Goal: Contribute content: Add original content to the website for others to see

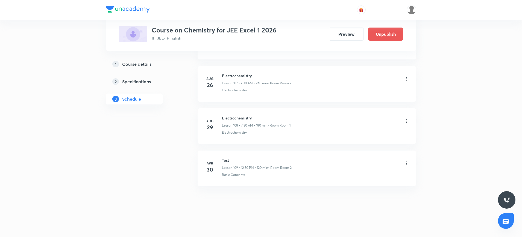
scroll to position [4815, 0]
click at [231, 118] on h6 "Electrochemistry" at bounding box center [256, 118] width 69 height 6
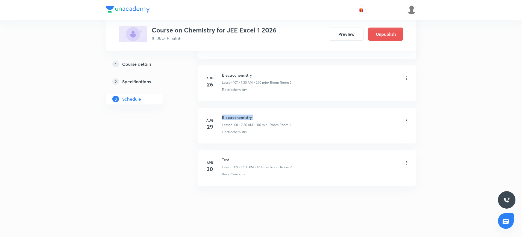
copy h6 "Electrochemistry"
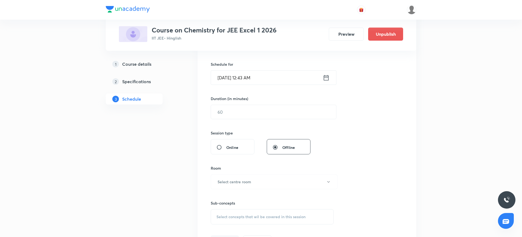
scroll to position [0, 0]
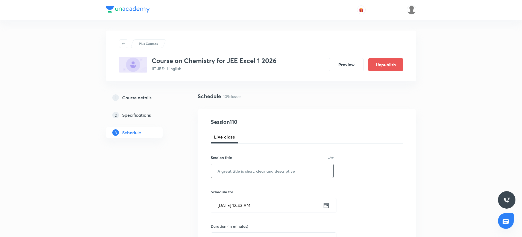
click at [223, 172] on input "text" at bounding box center [272, 171] width 122 height 14
paste input "Electrochemistry"
click at [248, 171] on input "Electrochemistry" at bounding box center [272, 171] width 122 height 14
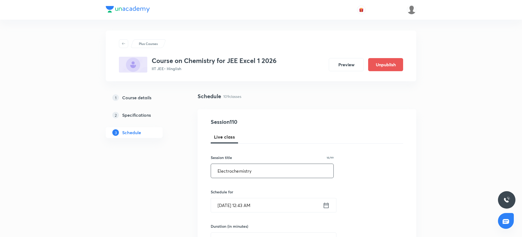
type input "Electrochemistry"
click at [324, 206] on icon at bounding box center [326, 206] width 7 height 8
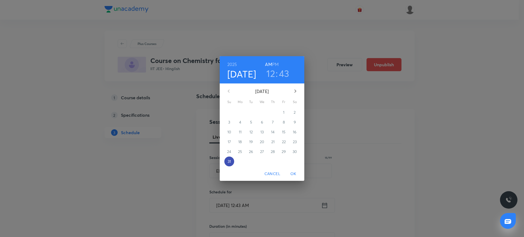
click at [225, 160] on span "31" at bounding box center [230, 161] width 10 height 5
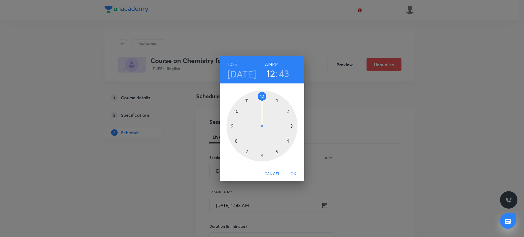
click at [237, 141] on div at bounding box center [262, 126] width 71 height 71
click at [264, 95] on div at bounding box center [262, 126] width 71 height 71
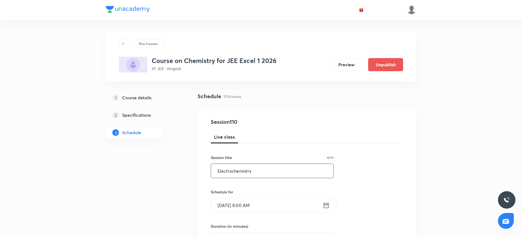
scroll to position [55, 0]
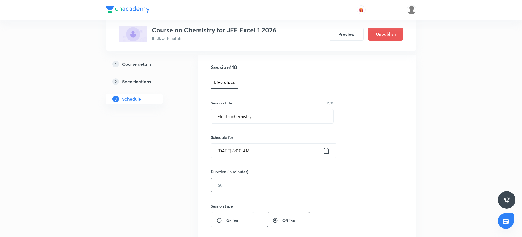
click at [217, 182] on input "text" at bounding box center [273, 185] width 125 height 14
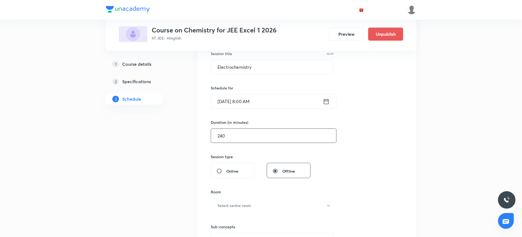
scroll to position [105, 0]
type input "240"
click at [225, 207] on h6 "Select centre room" at bounding box center [234, 205] width 34 height 6
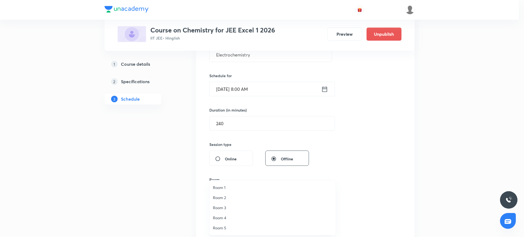
click at [219, 189] on span "Room 1" at bounding box center [273, 188] width 120 height 6
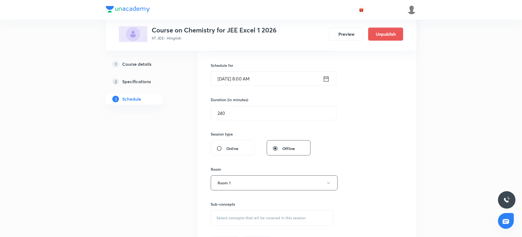
scroll to position [127, 0]
click at [240, 219] on span "Select concepts that wil be covered in this session" at bounding box center [260, 217] width 89 height 4
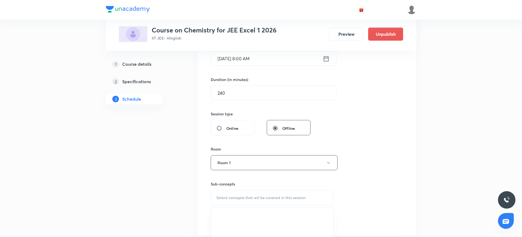
scroll to position [147, 0]
click at [225, 200] on span "Select concepts that wil be covered in this session" at bounding box center [260, 198] width 89 height 4
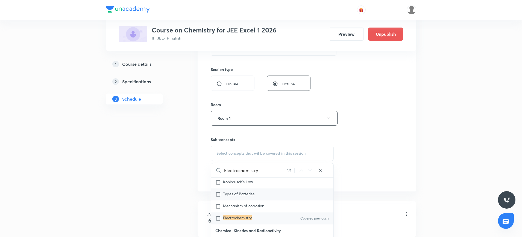
scroll to position [2478, 0]
type input "Electrochemistry"
click at [220, 220] on input "checkbox" at bounding box center [219, 217] width 8 height 5
checkbox input "true"
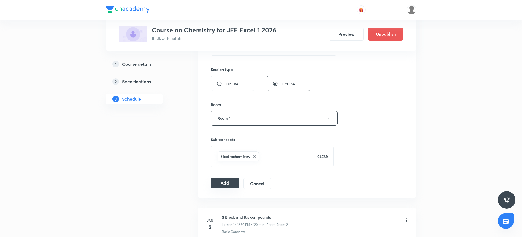
click at [233, 180] on button "Add" at bounding box center [225, 183] width 28 height 11
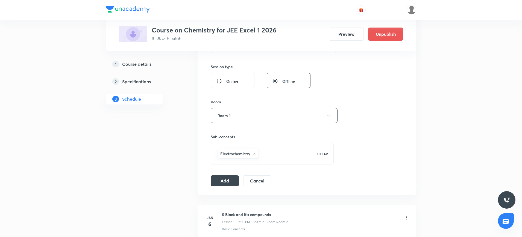
scroll to position [195, 0]
click at [254, 181] on button "Cancel" at bounding box center [257, 180] width 28 height 11
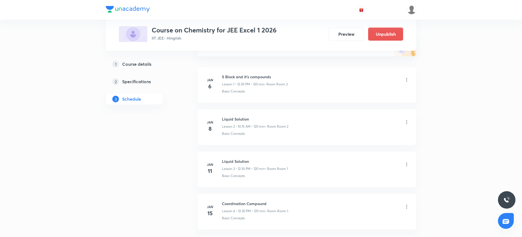
scroll to position [0, 0]
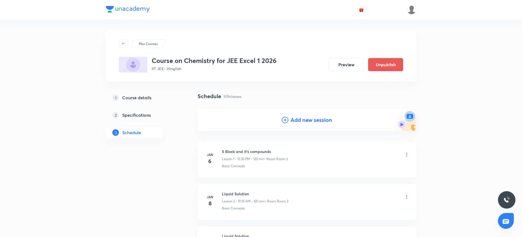
click at [286, 118] on icon at bounding box center [285, 120] width 7 height 7
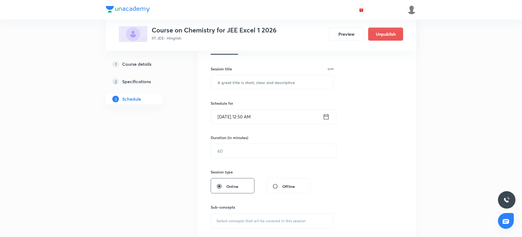
scroll to position [89, 0]
click at [226, 79] on input "text" at bounding box center [272, 82] width 122 height 14
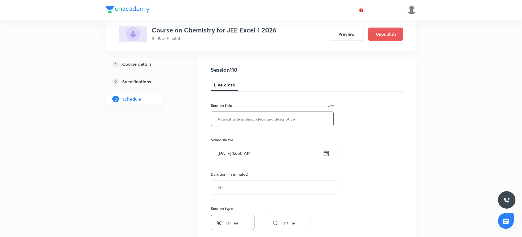
scroll to position [51, 0]
paste input "Electrochemistry"
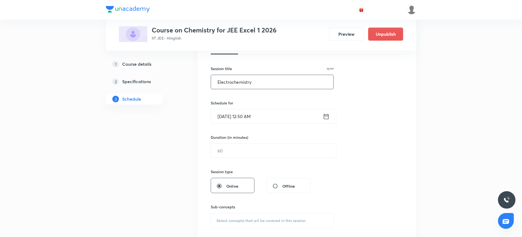
scroll to position [90, 0]
type input "Electrochemistry"
click at [324, 114] on icon at bounding box center [326, 116] width 7 height 8
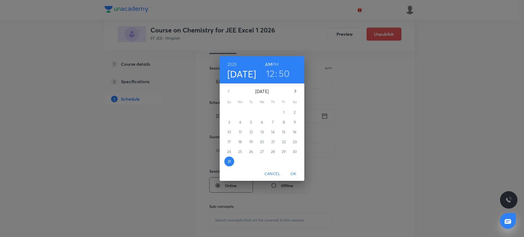
click at [269, 73] on h3 "12" at bounding box center [270, 73] width 9 height 11
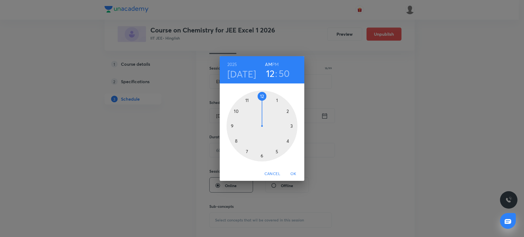
click at [236, 139] on div at bounding box center [262, 126] width 71 height 71
click at [262, 95] on div at bounding box center [262, 126] width 71 height 71
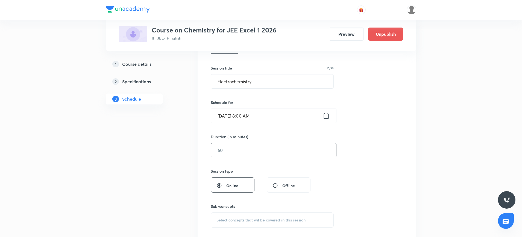
click at [231, 150] on input "text" at bounding box center [273, 150] width 125 height 14
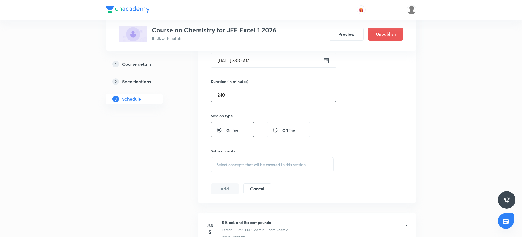
scroll to position [146, 0]
type input "240"
click at [224, 163] on span "Select concepts that wil be covered in this session" at bounding box center [260, 164] width 89 height 4
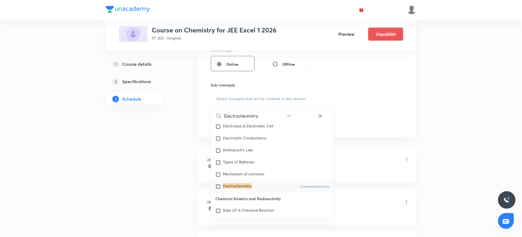
scroll to position [2458, 0]
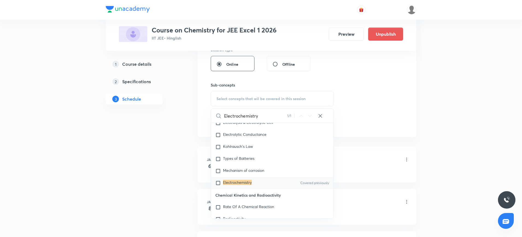
type input "Electrochemistry"
click at [220, 186] on input "checkbox" at bounding box center [219, 183] width 8 height 5
checkbox input "true"
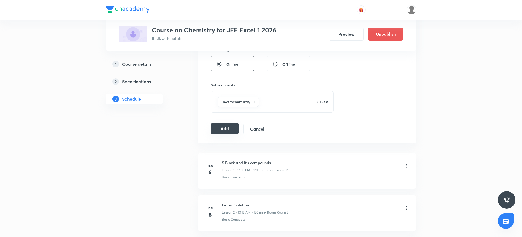
click at [223, 130] on button "Add" at bounding box center [225, 128] width 28 height 11
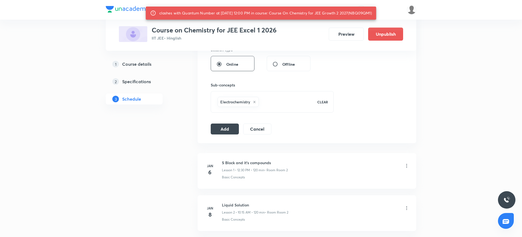
drag, startPoint x: 354, startPoint y: 12, endPoint x: 374, endPoint y: 13, distance: 20.2
click at [371, 13] on div "clashes with Quantum Number at 31 Aug 2025 12:00 PM in course: Course On Chemis…" at bounding box center [265, 13] width 212 height 10
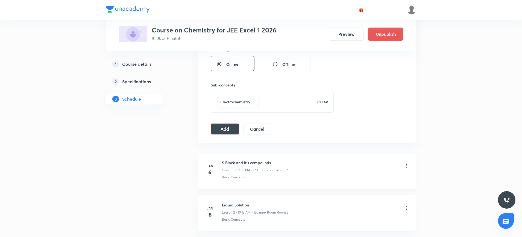
click at [370, 72] on div "Session 110 Live class Session title 16/99 Electrochemistry ​ Schedule for Aug …" at bounding box center [307, 21] width 192 height 228
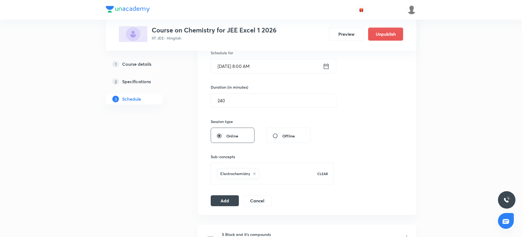
scroll to position [139, 0]
click at [226, 101] on input "240" at bounding box center [273, 101] width 125 height 14
type input "239"
click at [227, 204] on button "Add" at bounding box center [225, 200] width 28 height 11
radio input "false"
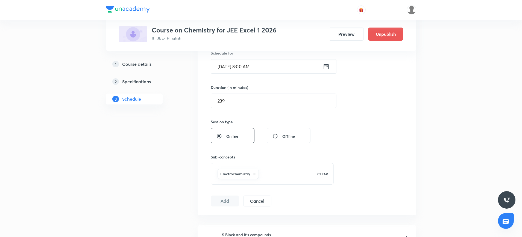
radio input "true"
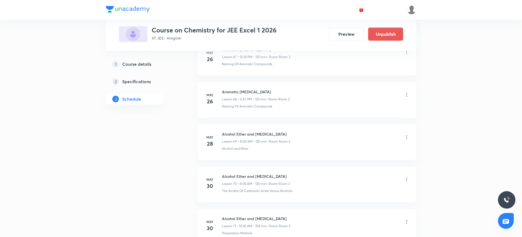
scroll to position [2892, 0]
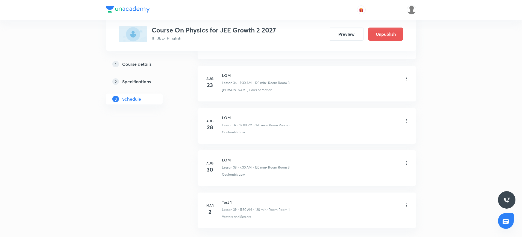
scroll to position [1851, 0]
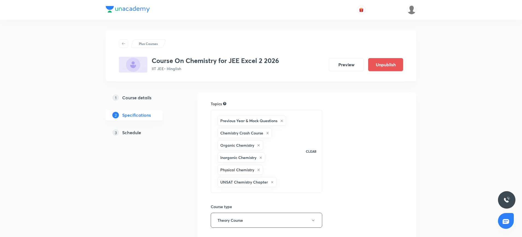
scroll to position [177, 0]
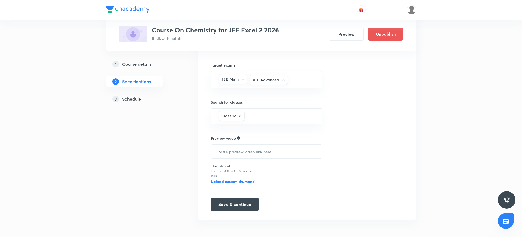
click at [135, 98] on h5 "Schedule" at bounding box center [131, 99] width 19 height 7
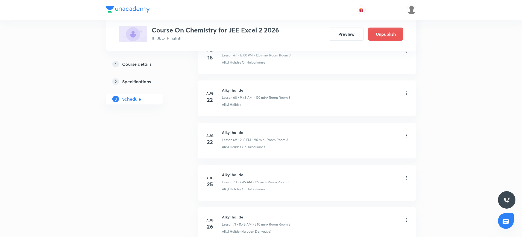
scroll to position [3134, 0]
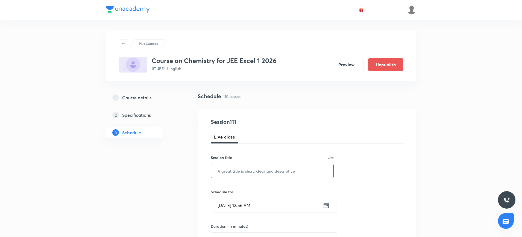
click at [246, 175] on input "text" at bounding box center [272, 171] width 122 height 14
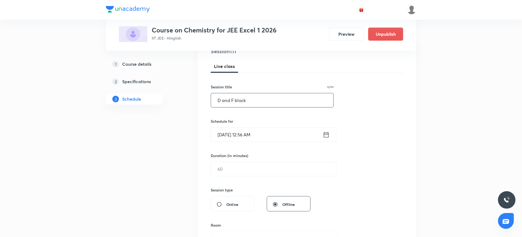
scroll to position [71, 0]
type input "D and F block"
click at [327, 135] on icon at bounding box center [326, 135] width 7 height 8
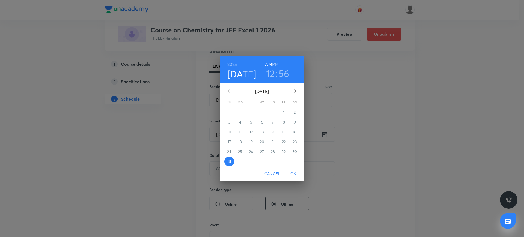
click at [296, 90] on icon "button" at bounding box center [295, 91] width 7 height 7
click at [241, 111] on span "1" at bounding box center [240, 112] width 10 height 5
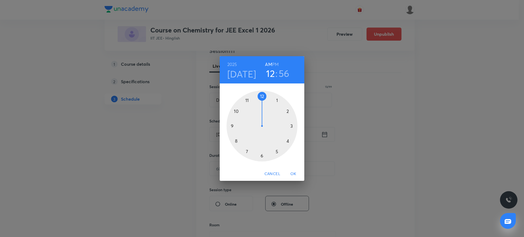
click at [247, 150] on div at bounding box center [262, 126] width 71 height 71
click at [262, 155] on div at bounding box center [262, 126] width 71 height 71
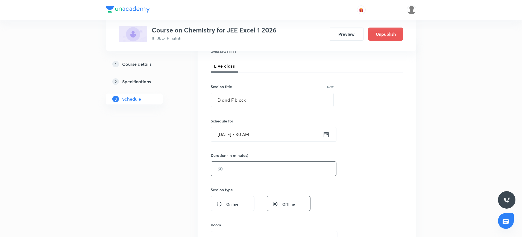
click at [238, 168] on input "text" at bounding box center [273, 169] width 125 height 14
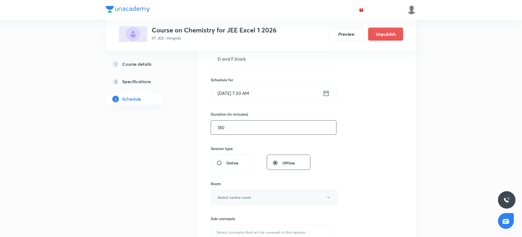
scroll to position [113, 0]
type input "180"
click at [235, 195] on h6 "Select centre room" at bounding box center [234, 197] width 34 height 6
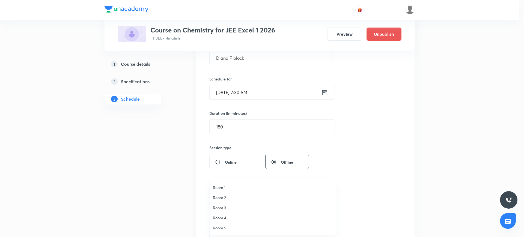
click at [216, 188] on span "Room 1" at bounding box center [273, 188] width 120 height 6
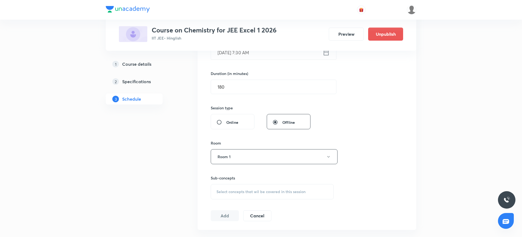
scroll to position [165, 0]
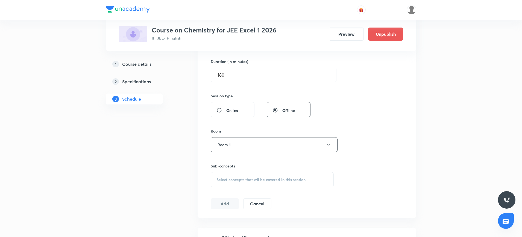
click at [220, 182] on span "Select concepts that wil be covered in this session" at bounding box center [260, 180] width 89 height 4
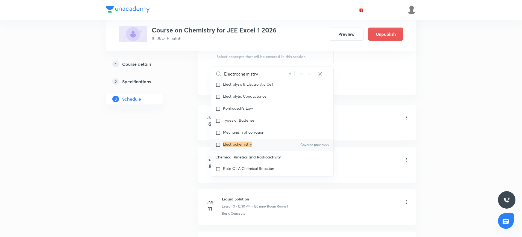
scroll to position [292, 0]
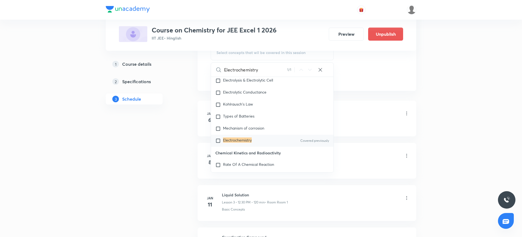
type input "Electrochemistry"
click at [218, 144] on input "checkbox" at bounding box center [219, 140] width 8 height 5
checkbox input "true"
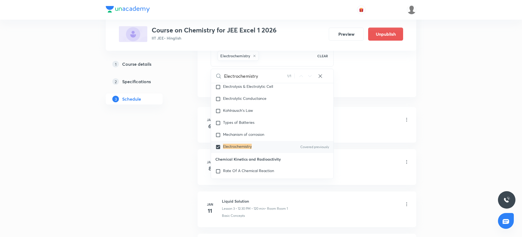
click at [169, 101] on div "1 Course details 2 Specifications 3 Schedule" at bounding box center [143, 85] width 74 height 52
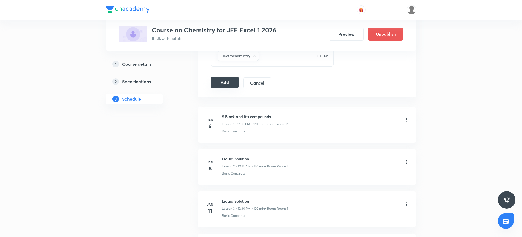
click at [220, 81] on button "Add" at bounding box center [225, 82] width 28 height 11
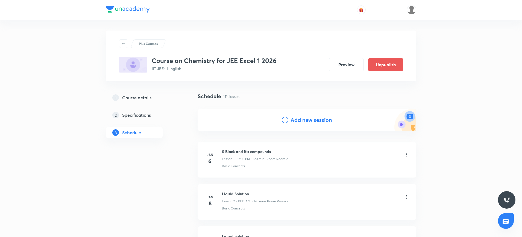
scroll to position [0, 0]
click at [285, 120] on icon at bounding box center [285, 120] width 7 height 7
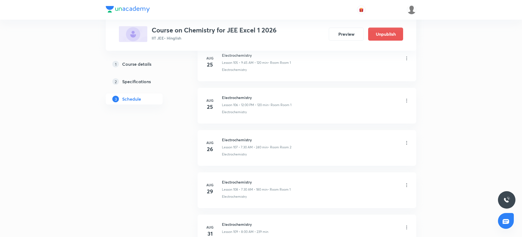
scroll to position [4900, 0]
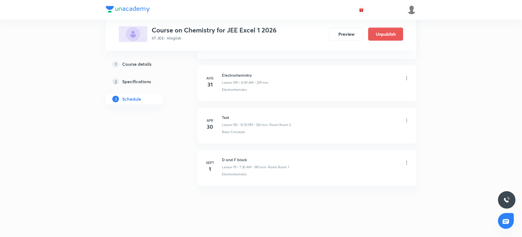
click at [232, 160] on h6 "D and F block" at bounding box center [255, 160] width 67 height 6
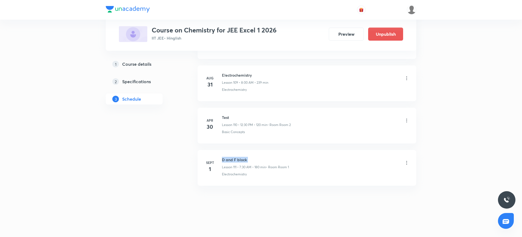
copy h6 "D and F block"
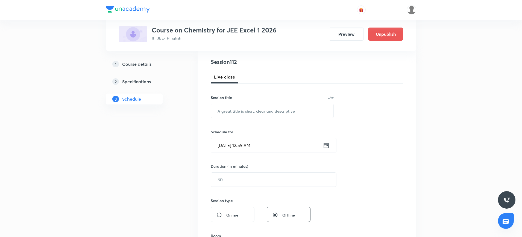
scroll to position [0, 0]
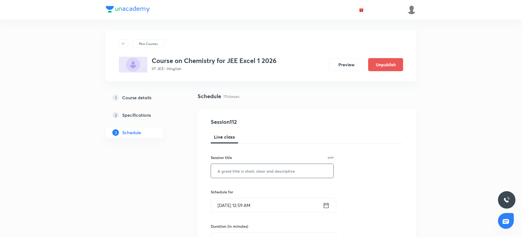
click at [229, 170] on input "text" at bounding box center [272, 171] width 122 height 14
paste input "D and F block"
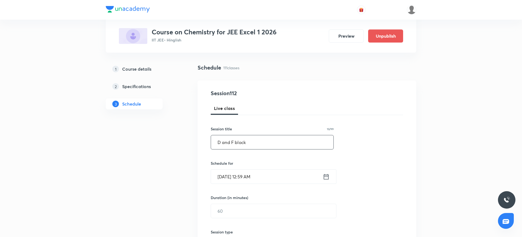
scroll to position [30, 0]
type input "D and F block"
click at [325, 174] on icon at bounding box center [326, 175] width 5 height 5
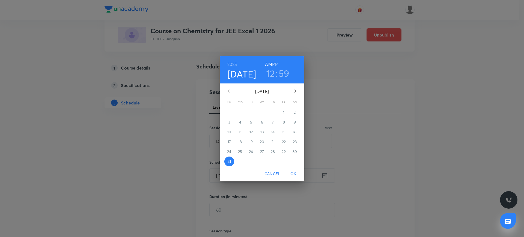
click at [296, 89] on icon "button" at bounding box center [295, 91] width 7 height 7
click at [252, 111] on span "2" at bounding box center [251, 112] width 10 height 5
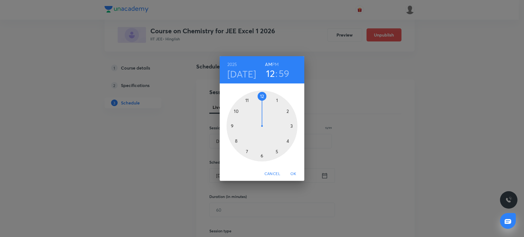
click at [247, 152] on div at bounding box center [262, 126] width 71 height 71
click at [262, 155] on div at bounding box center [262, 126] width 71 height 71
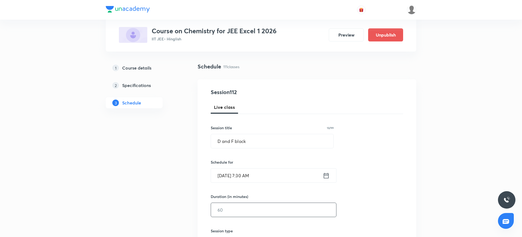
click at [232, 209] on input "text" at bounding box center [273, 210] width 125 height 14
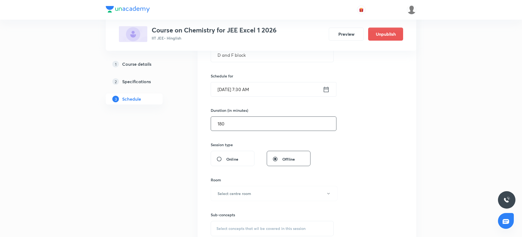
scroll to position [125, 0]
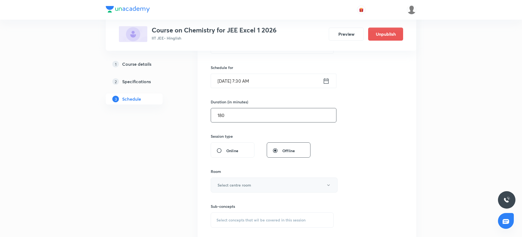
type input "180"
click at [233, 181] on button "Select centre room" at bounding box center [274, 185] width 127 height 15
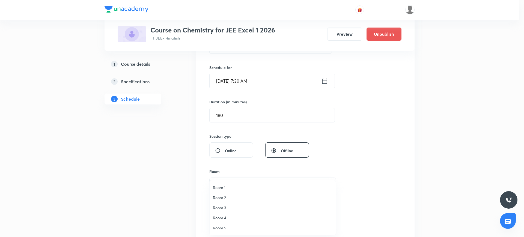
click at [222, 188] on span "Room 1" at bounding box center [273, 188] width 120 height 6
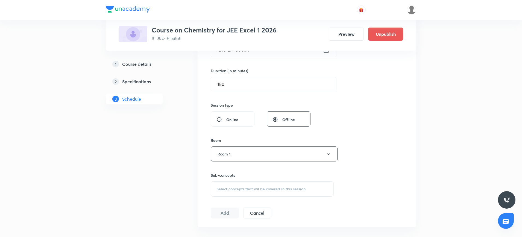
scroll to position [156, 0]
click at [222, 188] on span "Select concepts that wil be covered in this session" at bounding box center [260, 189] width 89 height 4
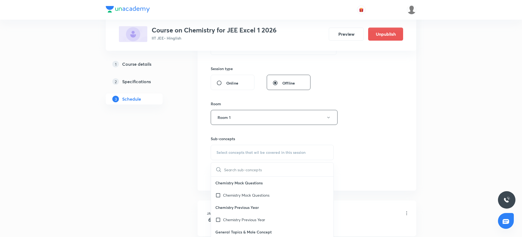
type input "D and F block"
drag, startPoint x: 239, startPoint y: 171, endPoint x: 207, endPoint y: 170, distance: 31.7
click at [207, 170] on div "Session 112 Live class Session title 13/99 D and F block ​ Schedule for Sept 2,…" at bounding box center [306, 54] width 218 height 274
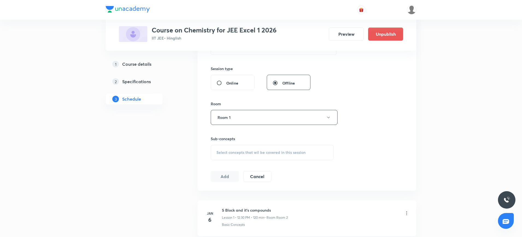
click at [234, 148] on div "Select concepts that wil be covered in this session" at bounding box center [272, 152] width 123 height 15
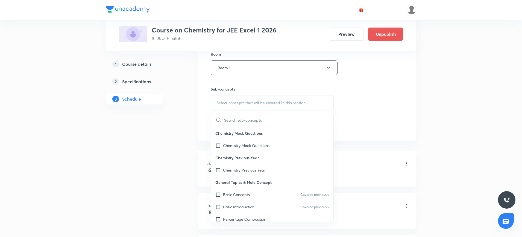
scroll to position [243, 0]
click at [265, 143] on p "Chemistry Mock Questions" at bounding box center [246, 145] width 46 height 6
checkbox input "true"
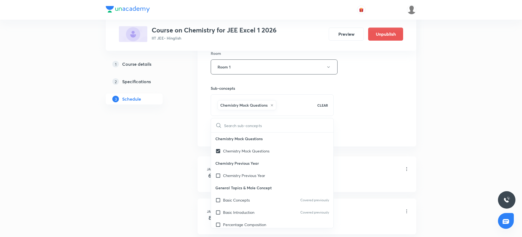
click at [249, 127] on input "text" at bounding box center [278, 126] width 109 height 14
type input "b"
checkbox input "true"
type input "block"
checkbox input "true"
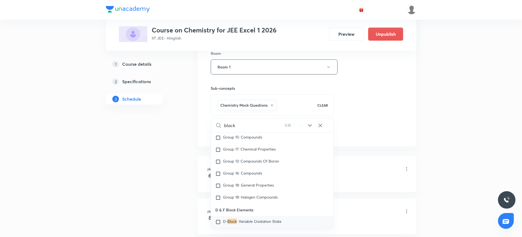
scroll to position [6788, 0]
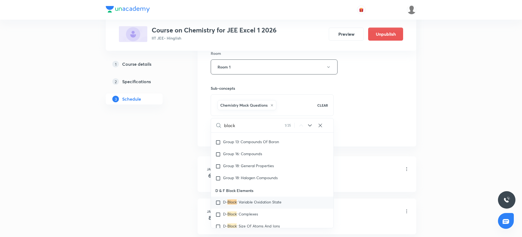
type input "block"
click at [217, 203] on input "checkbox" at bounding box center [219, 202] width 8 height 5
checkbox input "true"
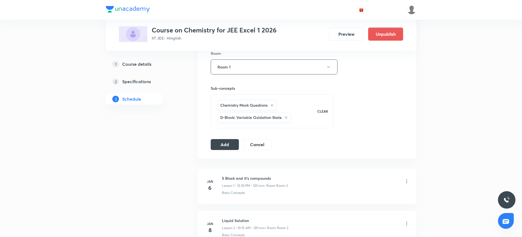
click at [270, 106] on div "Chemistry Mock Questions" at bounding box center [246, 105] width 59 height 10
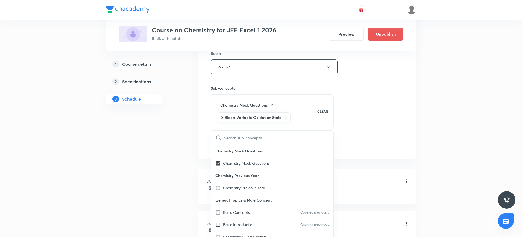
checkbox input "true"
click at [273, 104] on icon at bounding box center [271, 105] width 3 height 3
checkbox input "false"
checkbox input "true"
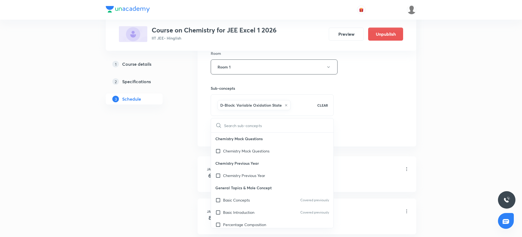
click at [348, 111] on div "Session 112 Live class Session title 13/99 D and F block ​ Schedule for Sept 2,…" at bounding box center [307, 6] width 192 height 263
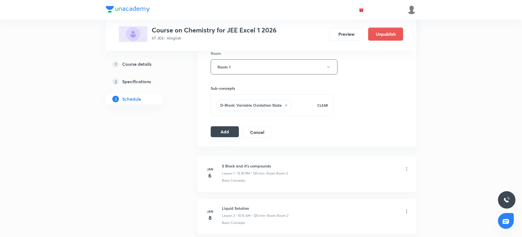
click at [223, 137] on button "Add" at bounding box center [225, 131] width 28 height 11
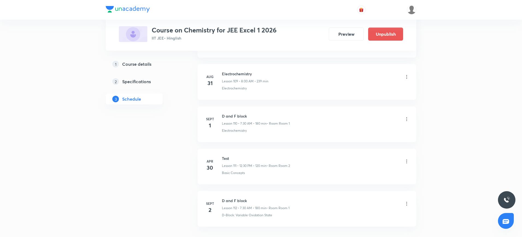
scroll to position [4691, 0]
click at [237, 161] on h6 "D and F block" at bounding box center [255, 160] width 67 height 6
copy h6 "D and F block"
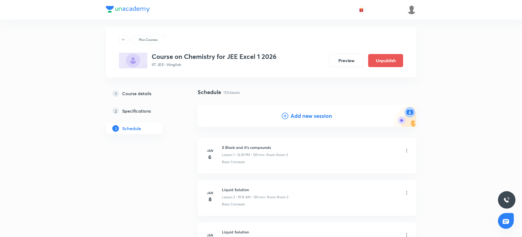
scroll to position [0, 0]
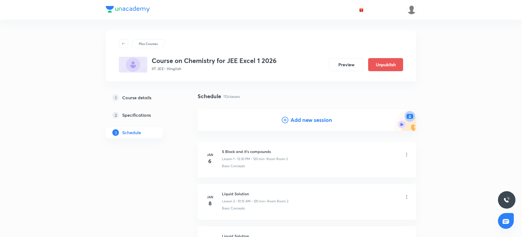
click at [286, 116] on div "Add new session" at bounding box center [307, 120] width 50 height 8
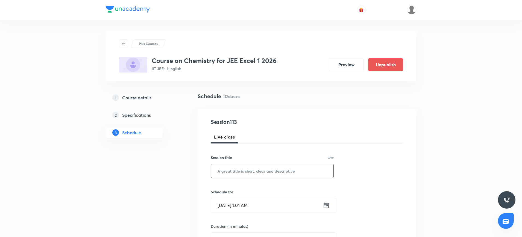
click at [240, 168] on input "text" at bounding box center [272, 171] width 122 height 14
paste input "D and F block"
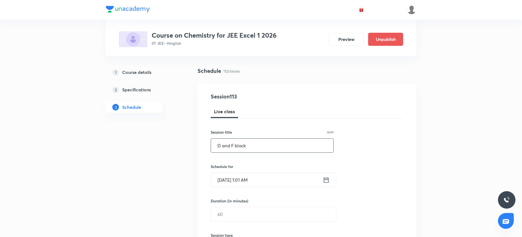
scroll to position [26, 0]
type input "D and F block"
click at [322, 179] on input "Aug 31, 2025, 1:01 AM" at bounding box center [267, 180] width 112 height 14
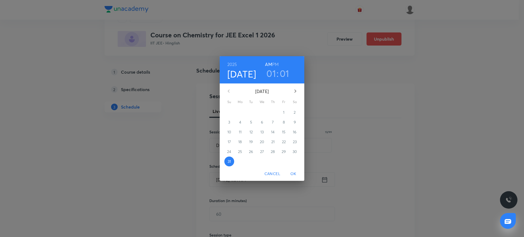
click at [295, 87] on button "button" at bounding box center [295, 91] width 13 height 13
click at [284, 113] on p "5" at bounding box center [284, 112] width 2 height 5
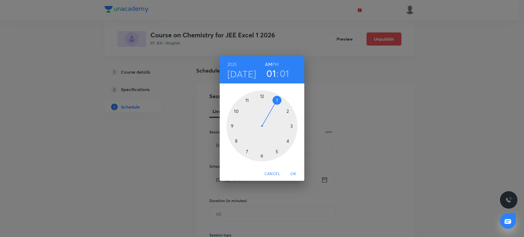
click at [245, 149] on div at bounding box center [262, 126] width 71 height 71
click at [263, 155] on div at bounding box center [262, 126] width 71 height 71
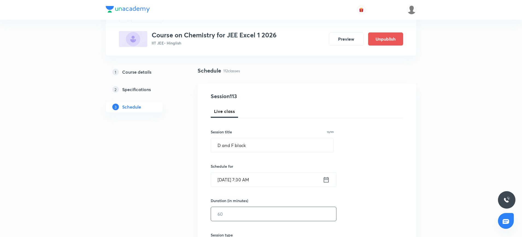
click at [244, 213] on input "text" at bounding box center [273, 214] width 125 height 14
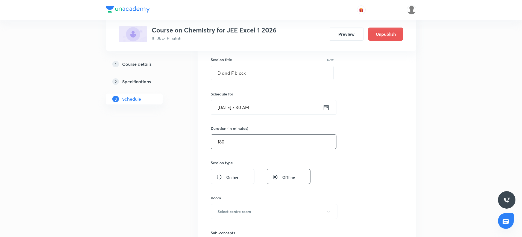
scroll to position [99, 0]
type input "180"
click at [244, 211] on h6 "Select centre room" at bounding box center [234, 211] width 34 height 6
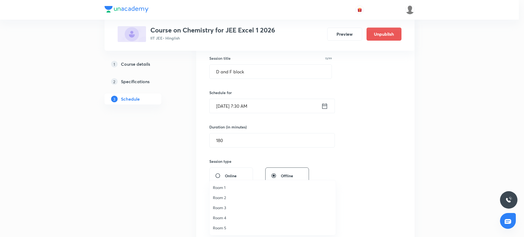
click at [220, 184] on li "Room 1" at bounding box center [273, 188] width 126 height 10
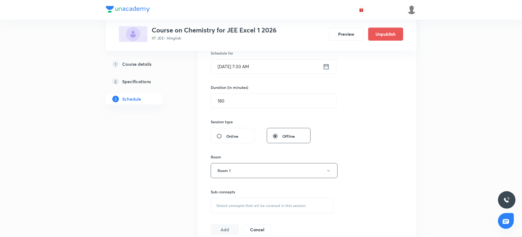
scroll to position [140, 0]
click at [222, 205] on span "Select concepts that wil be covered in this session" at bounding box center [260, 205] width 89 height 4
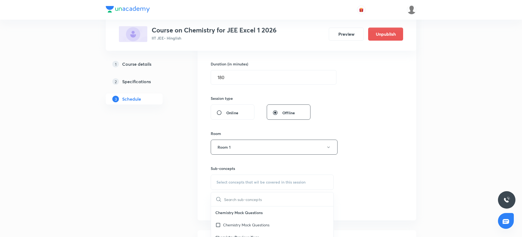
type input "D and F block"
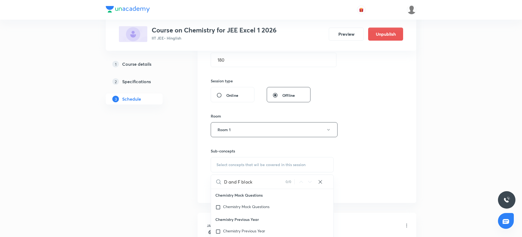
scroll to position [180, 0]
drag, startPoint x: 237, startPoint y: 182, endPoint x: 196, endPoint y: 177, distance: 40.8
click at [225, 164] on span "Select concepts that wil be covered in this session" at bounding box center [260, 165] width 89 height 4
click at [225, 168] on div "Select concepts that wil be covered in this session" at bounding box center [272, 164] width 123 height 15
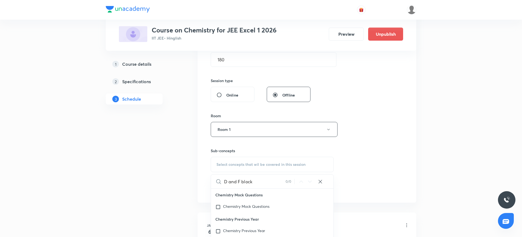
drag, startPoint x: 240, startPoint y: 180, endPoint x: 215, endPoint y: 177, distance: 24.5
click at [215, 177] on div "D and F block 0 / 0 ​" at bounding box center [272, 182] width 122 height 14
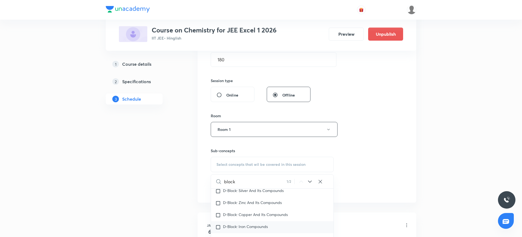
scroll to position [7047, 0]
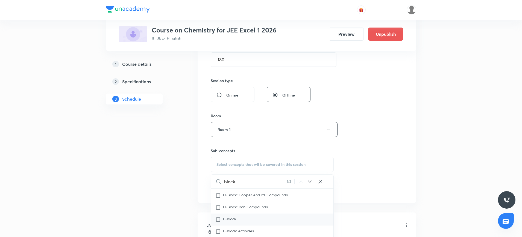
type input "block"
click at [218, 218] on input "checkbox" at bounding box center [219, 219] width 8 height 5
checkbox input "true"
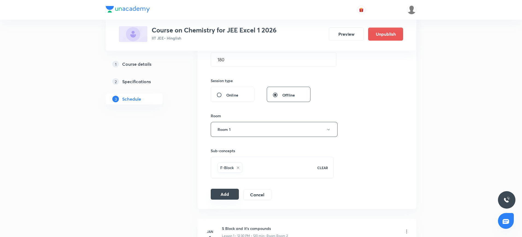
click at [226, 195] on button "Add" at bounding box center [225, 194] width 28 height 11
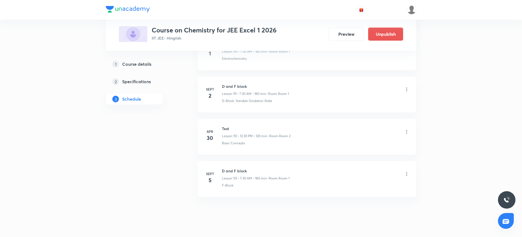
scroll to position [4733, 0]
click at [195, 33] on h3 "Course on Chemistry for JEE Excel 1 2026" at bounding box center [214, 30] width 125 height 8
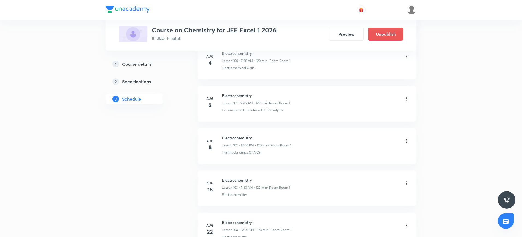
scroll to position [4527, 0]
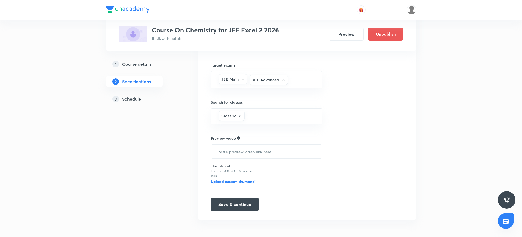
click at [132, 101] on h5 "Schedule" at bounding box center [131, 99] width 19 height 7
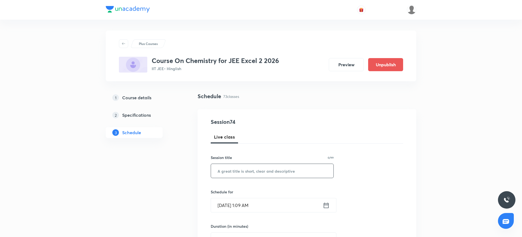
click at [223, 170] on input "text" at bounding box center [272, 171] width 122 height 14
click at [258, 171] on input "Alcohol , Ether and Phenol" at bounding box center [272, 171] width 122 height 14
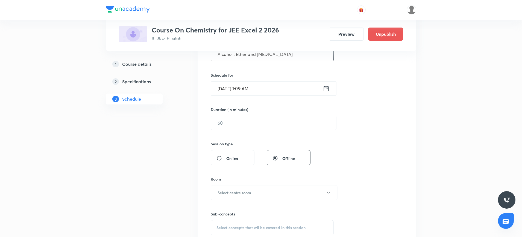
scroll to position [117, 0]
type input "Alcohol , Ether and Phenol"
click at [324, 87] on icon at bounding box center [326, 89] width 7 height 8
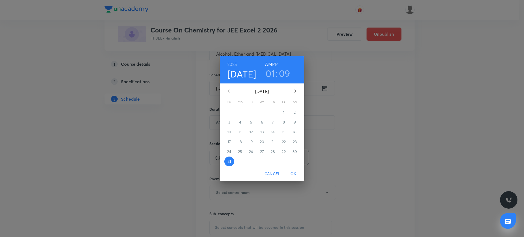
click at [296, 90] on icon "button" at bounding box center [295, 91] width 7 height 7
click at [242, 111] on span "1" at bounding box center [240, 112] width 10 height 5
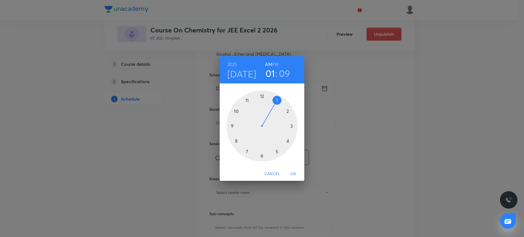
click at [262, 97] on div at bounding box center [262, 126] width 71 height 71
click at [275, 64] on h6 "PM" at bounding box center [275, 65] width 7 height 8
click at [262, 96] on div at bounding box center [262, 126] width 71 height 71
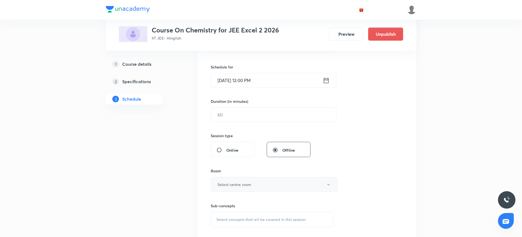
scroll to position [126, 0]
click at [234, 113] on input "text" at bounding box center [273, 114] width 125 height 14
type input "1"
type input "120"
click at [228, 185] on h6 "Select centre room" at bounding box center [234, 184] width 34 height 6
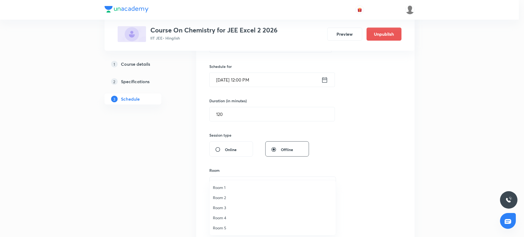
click at [223, 205] on span "Room 3" at bounding box center [273, 208] width 120 height 6
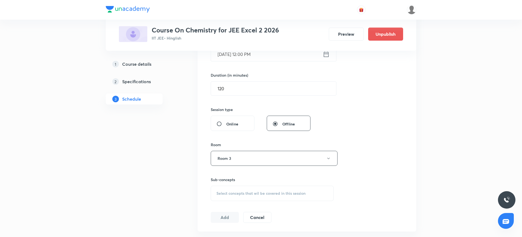
scroll to position [152, 0]
click at [225, 188] on div "Select concepts that wil be covered in this session" at bounding box center [272, 192] width 123 height 15
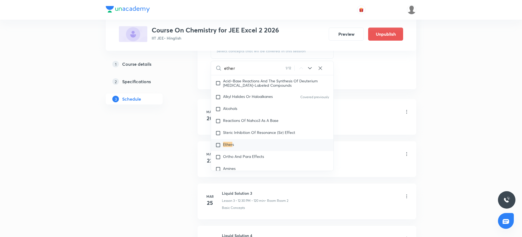
scroll to position [9675, 0]
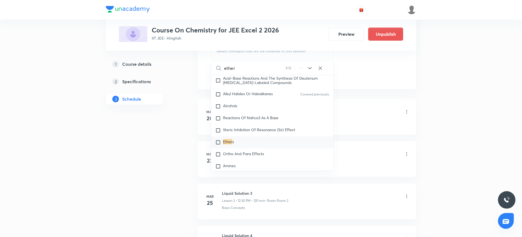
type input "ether"
click at [218, 145] on input "checkbox" at bounding box center [219, 142] width 8 height 5
checkbox input "true"
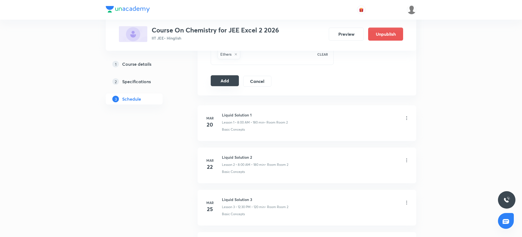
click at [227, 85] on button "Add" at bounding box center [225, 80] width 28 height 11
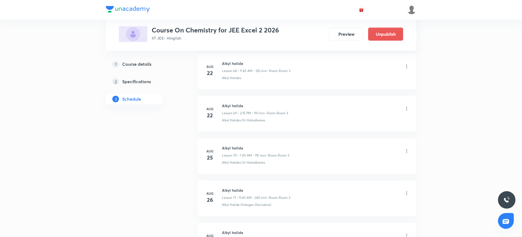
scroll to position [3083, 0]
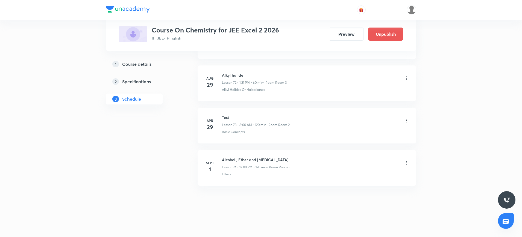
click at [247, 157] on h6 "Alcohol , Ether and Phenol" at bounding box center [256, 160] width 68 height 6
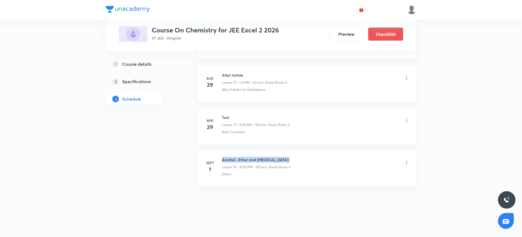
copy h6 "Alcohol , Ether and Phenol"
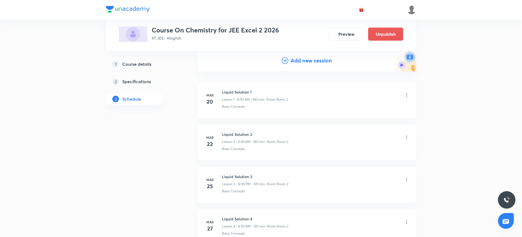
scroll to position [0, 0]
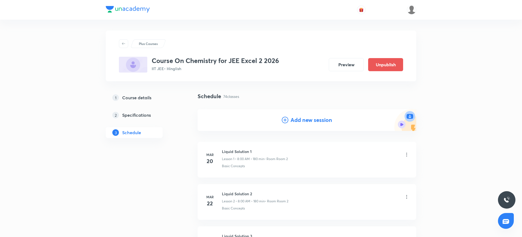
click at [286, 124] on div "Add new session" at bounding box center [307, 120] width 50 height 8
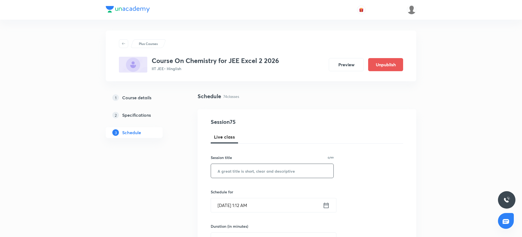
click at [234, 172] on input "text" at bounding box center [272, 171] width 122 height 14
paste input "Alcohol , Ether and Phenol"
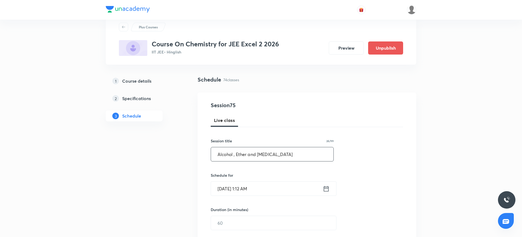
scroll to position [27, 0]
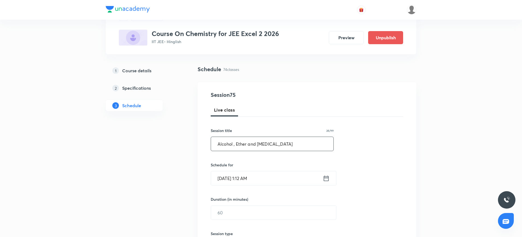
type input "Alcohol , Ether and Phenol"
click at [325, 178] on icon at bounding box center [326, 178] width 5 height 5
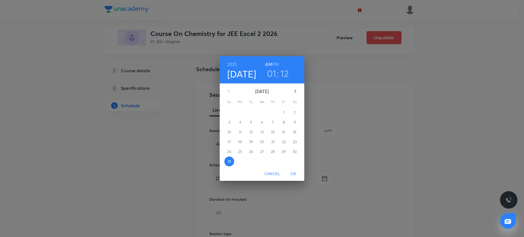
click at [294, 90] on icon "button" at bounding box center [295, 91] width 7 height 7
click at [251, 112] on p "2" at bounding box center [251, 112] width 2 height 5
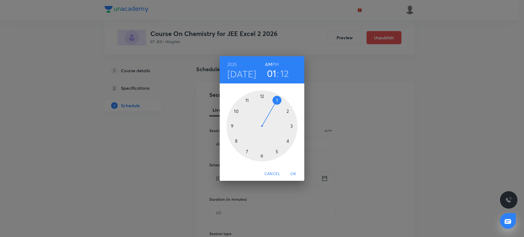
click at [261, 95] on div at bounding box center [262, 126] width 71 height 71
click at [274, 63] on h6 "PM" at bounding box center [275, 65] width 7 height 8
click at [263, 96] on div at bounding box center [262, 126] width 71 height 71
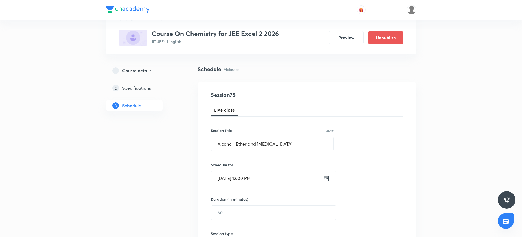
scroll to position [51, 0]
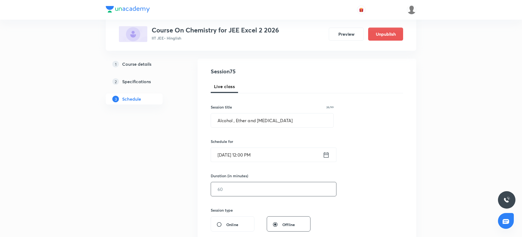
click at [235, 188] on input "text" at bounding box center [273, 189] width 125 height 14
type input "9"
type input "0"
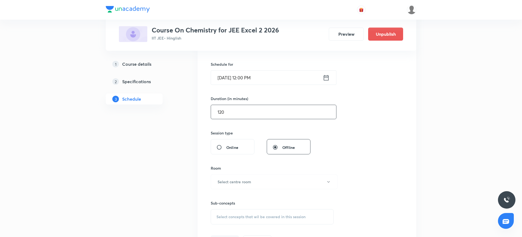
scroll to position [128, 0]
type input "120"
click at [235, 182] on h6 "Select centre room" at bounding box center [234, 182] width 34 height 6
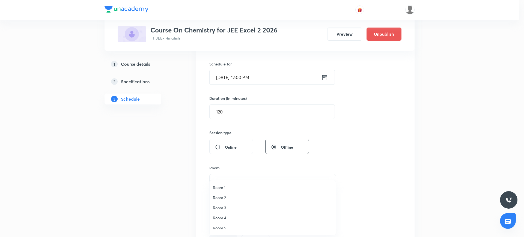
click at [223, 209] on span "Room 3" at bounding box center [273, 208] width 120 height 6
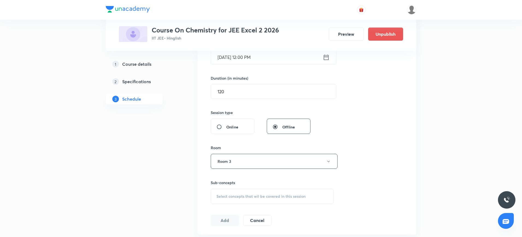
scroll to position [150, 0]
click at [225, 194] on span "Select concepts that wil be covered in this session" at bounding box center [260, 195] width 89 height 4
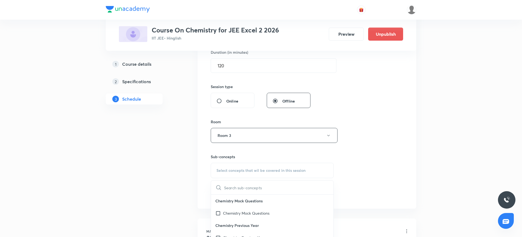
type input "Alcohol , Ether and Phenol"
drag, startPoint x: 264, startPoint y: 187, endPoint x: 181, endPoint y: 187, distance: 82.5
click at [228, 173] on span "Select concepts that wil be covered in this session" at bounding box center [260, 171] width 89 height 4
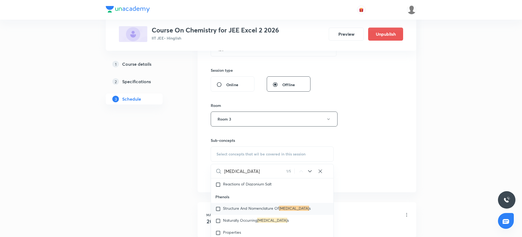
scroll to position [13028, 0]
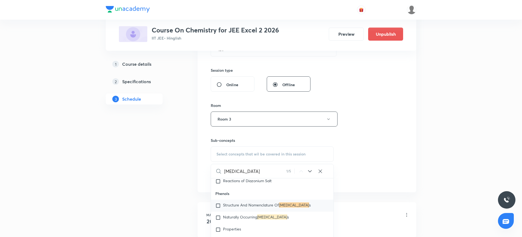
type input "phenol"
click at [218, 209] on input "checkbox" at bounding box center [219, 205] width 8 height 5
checkbox input "true"
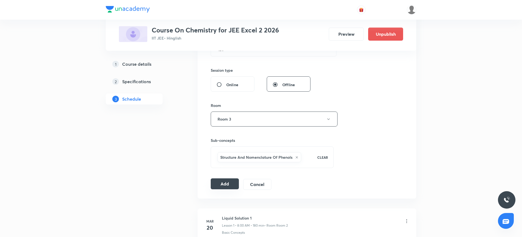
click at [226, 183] on button "Add" at bounding box center [225, 184] width 28 height 11
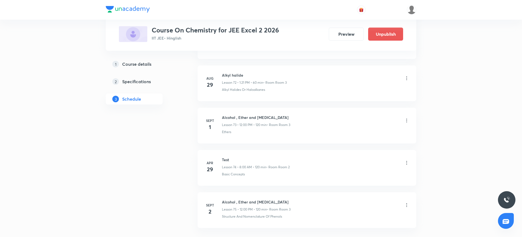
scroll to position [3125, 0]
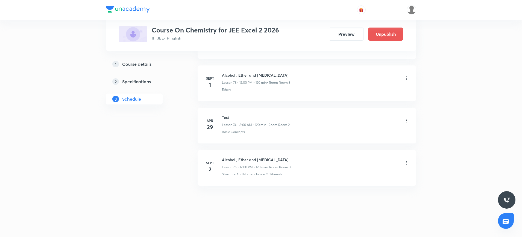
click at [227, 158] on h6 "Alcohol , Ether and Phenol" at bounding box center [256, 160] width 69 height 6
copy h6 "Alcohol , Ether and Phenol"
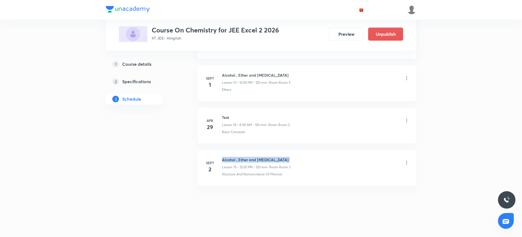
copy h6 "Alcohol , Ether and Phenol"
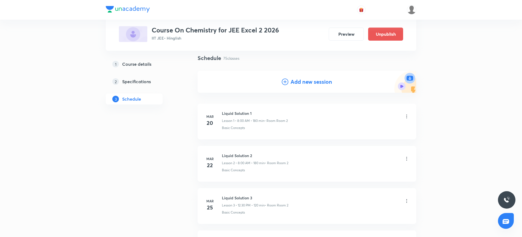
scroll to position [0, 0]
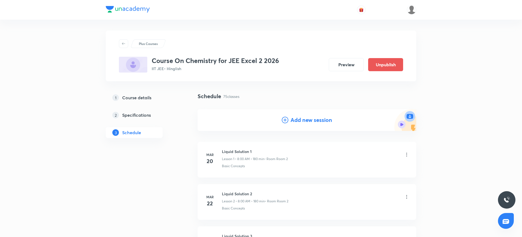
click at [284, 120] on icon at bounding box center [285, 120] width 7 height 7
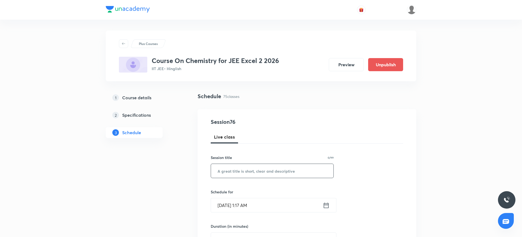
click at [234, 169] on input "text" at bounding box center [272, 171] width 122 height 14
paste input "Alcohol , Ether and Phenol"
type input "Alcohol , Ether and Phenol"
click at [326, 207] on icon at bounding box center [326, 206] width 7 height 8
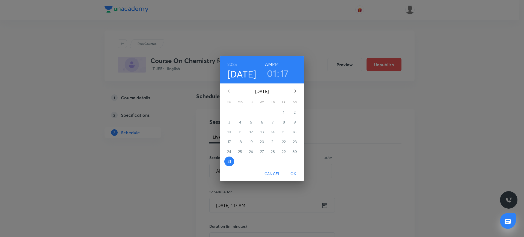
click at [294, 87] on button "button" at bounding box center [295, 91] width 13 height 13
click at [284, 111] on p "5" at bounding box center [284, 112] width 2 height 5
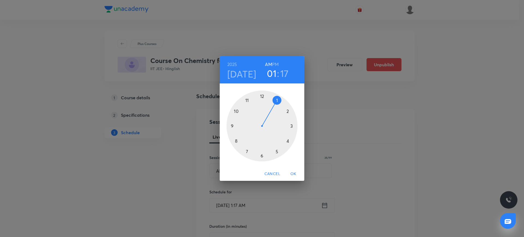
click at [262, 97] on div at bounding box center [262, 126] width 71 height 71
click at [275, 63] on h6 "PM" at bounding box center [275, 65] width 7 height 8
click at [262, 96] on div at bounding box center [262, 126] width 71 height 71
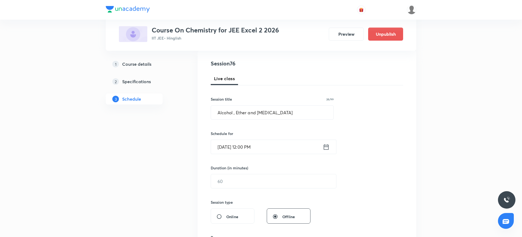
scroll to position [59, 0]
click at [248, 176] on input "text" at bounding box center [273, 181] width 125 height 14
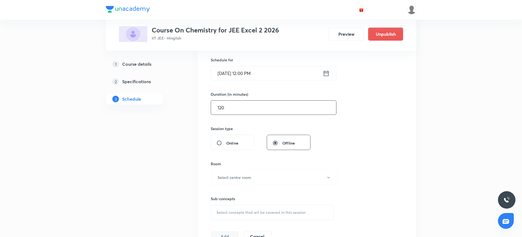
scroll to position [132, 0]
type input "120"
click at [246, 176] on h6 "Select centre room" at bounding box center [234, 178] width 34 height 6
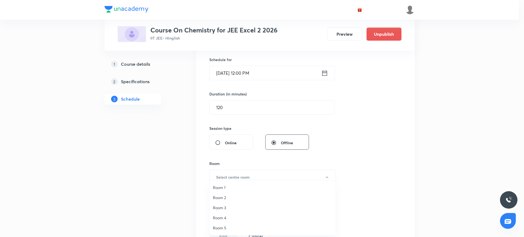
click at [225, 207] on span "Room 3" at bounding box center [273, 208] width 120 height 6
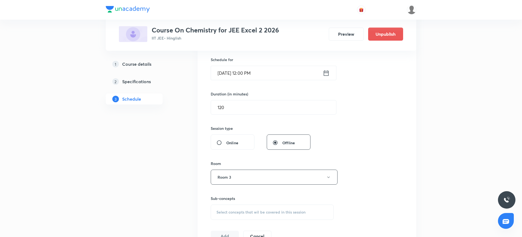
scroll to position [141, 0]
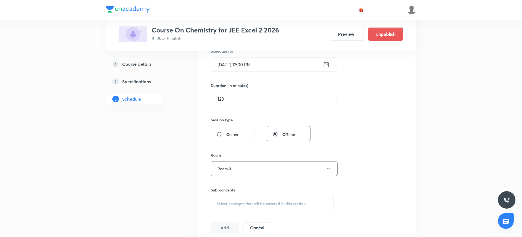
click at [226, 205] on span "Select concepts that wil be covered in this session" at bounding box center [260, 204] width 89 height 4
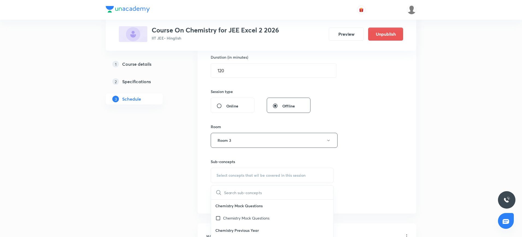
type input "Alcohol , Ether and Phenol"
drag, startPoint x: 262, startPoint y: 193, endPoint x: 206, endPoint y: 192, distance: 56.0
click at [206, 192] on div "Session 76 Live class Session title 26/99 Alcohol , Ether and Phenol ​ Schedule…" at bounding box center [306, 77] width 218 height 274
click at [228, 179] on div "Select concepts that wil be covered in this session" at bounding box center [272, 175] width 123 height 15
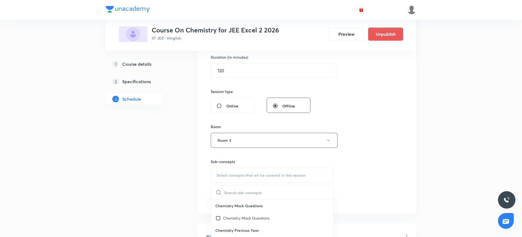
click at [228, 192] on input "text" at bounding box center [278, 193] width 109 height 14
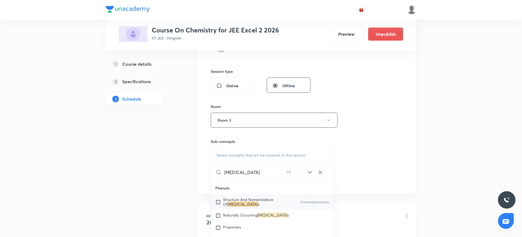
type input "Phenol"
click at [218, 206] on input "checkbox" at bounding box center [219, 202] width 8 height 9
checkbox input "true"
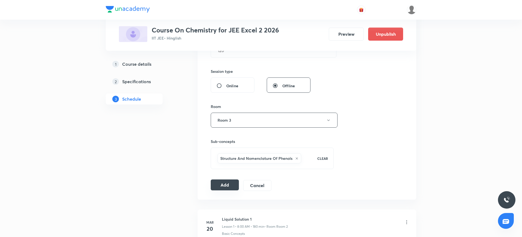
click at [236, 187] on button "Add" at bounding box center [225, 185] width 28 height 11
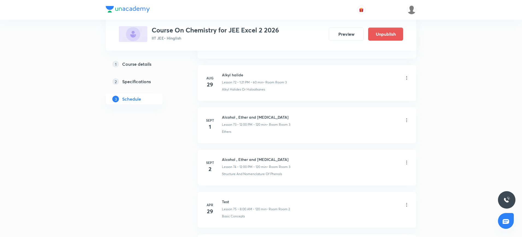
scroll to position [3167, 0]
click at [230, 159] on h6 "Alcohol , Ether and Phenol" at bounding box center [256, 160] width 69 height 6
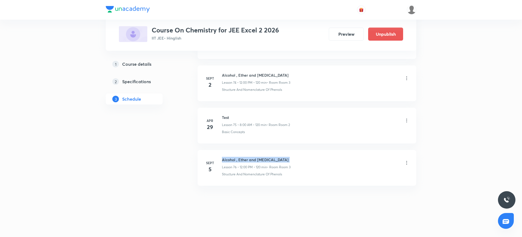
click at [230, 159] on h6 "Alcohol , Ether and Phenol" at bounding box center [256, 160] width 69 height 6
click at [306, 162] on div "Alcohol , Ether and Phenol Lesson 76 • 12:00 PM • 120 min • Room Room 3" at bounding box center [315, 163] width 187 height 13
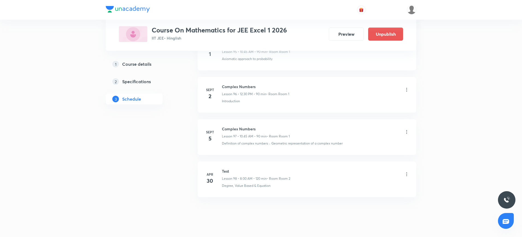
scroll to position [4339, 0]
